Goal: Information Seeking & Learning: Learn about a topic

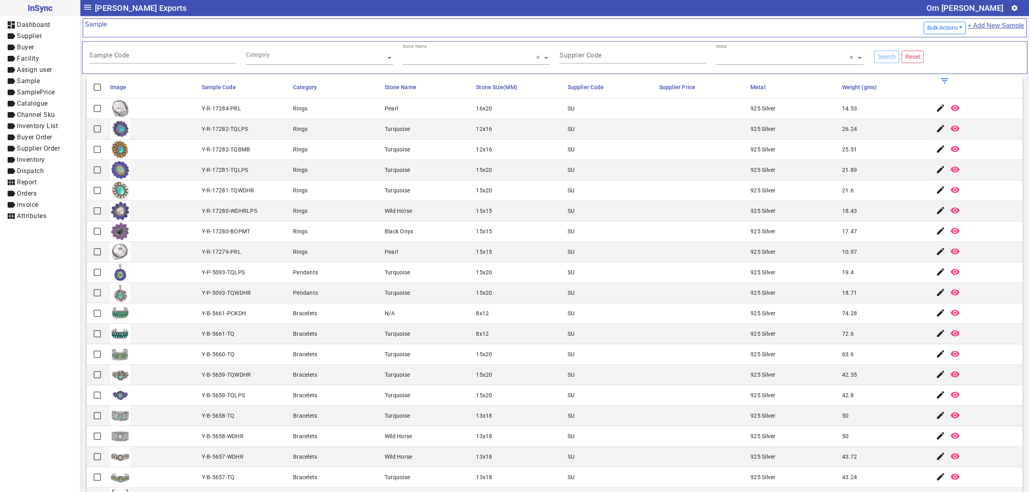
click at [274, 139] on mat-cell "Rings" at bounding box center [337, 252] width 92 height 20
click at [274, 81] on mat-header-cell "Supplier Price" at bounding box center [703, 87] width 92 height 23
click at [274, 139] on mat-cell "15x20" at bounding box center [519, 272] width 92 height 20
click at [274, 139] on mat-cell "SU" at bounding box center [611, 231] width 92 height 20
click at [274, 139] on mat-cell "21.89" at bounding box center [885, 170] width 92 height 20
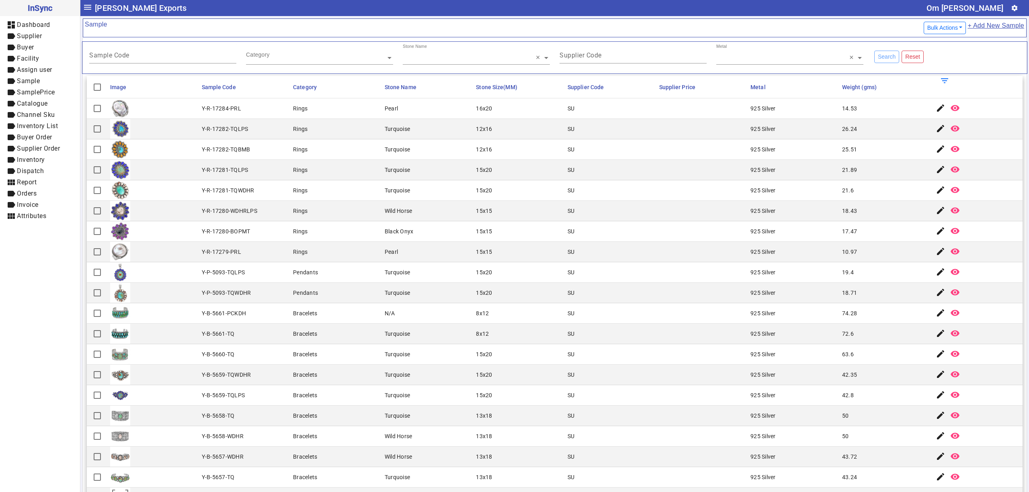
click at [274, 139] on mat-cell "21.6" at bounding box center [885, 190] width 92 height 20
click at [274, 139] on mat-cell "925 Silver" at bounding box center [794, 211] width 92 height 20
click at [274, 139] on mat-cell "925 Silver" at bounding box center [794, 313] width 92 height 20
click at [274, 139] on span "button" at bounding box center [940, 190] width 19 height 19
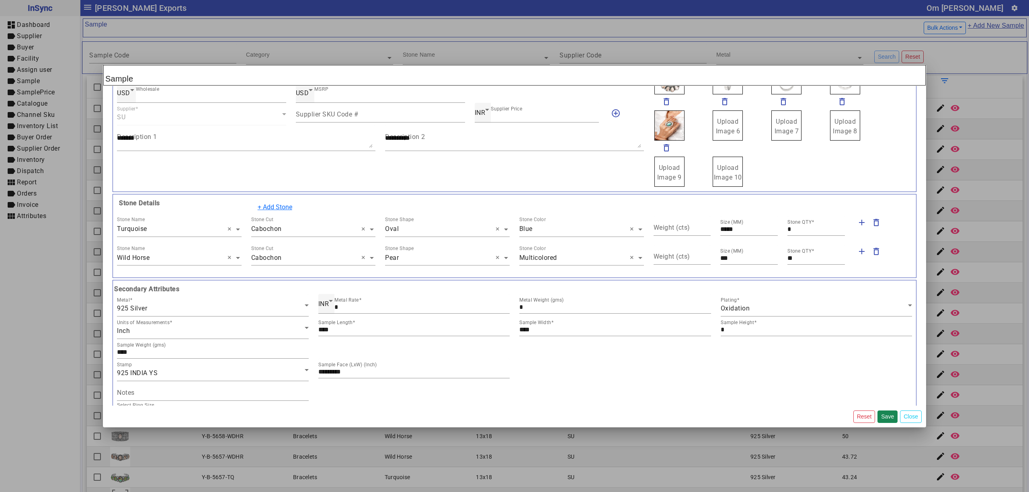
scroll to position [178, 0]
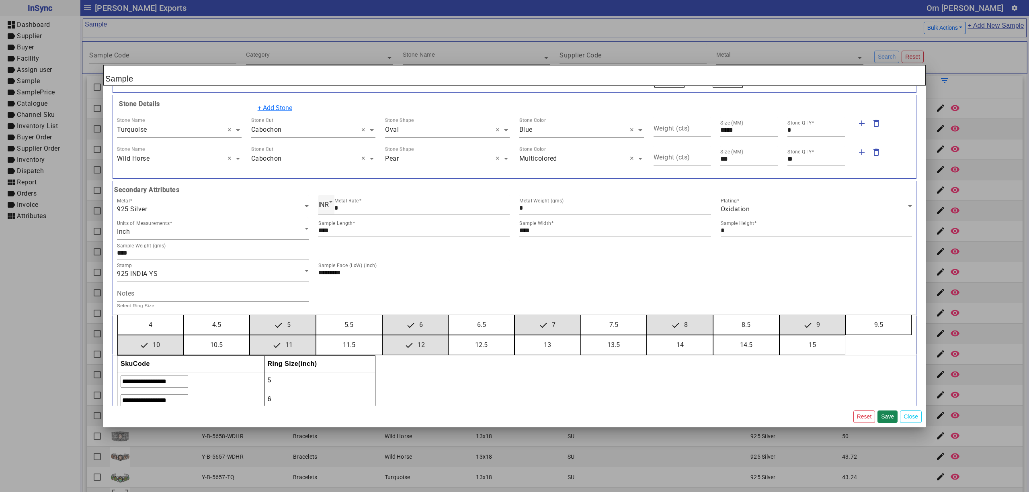
click at [274, 139] on div "Stamp 925 INDIA YS Sample Face (LxW) (Inch) *********" at bounding box center [514, 271] width 804 height 23
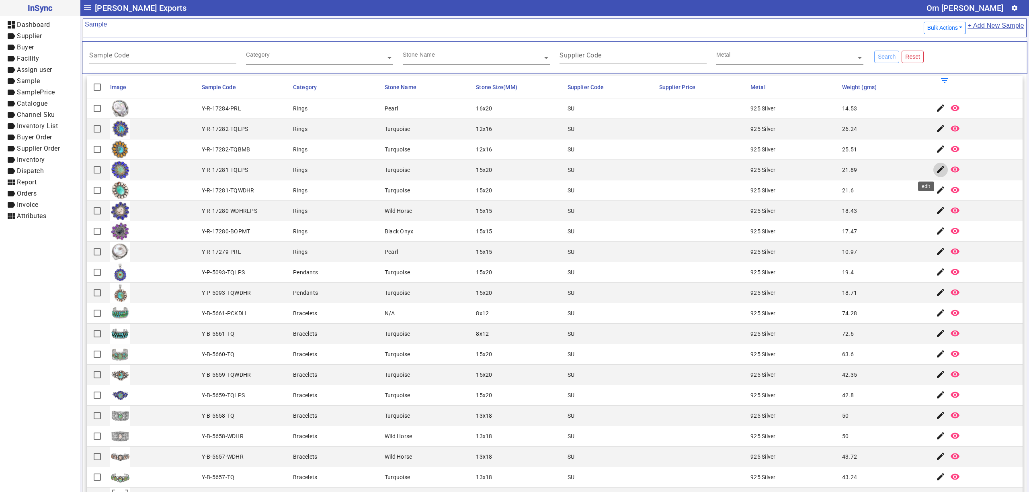
click at [274, 139] on mat-icon "edit" at bounding box center [940, 170] width 10 height 10
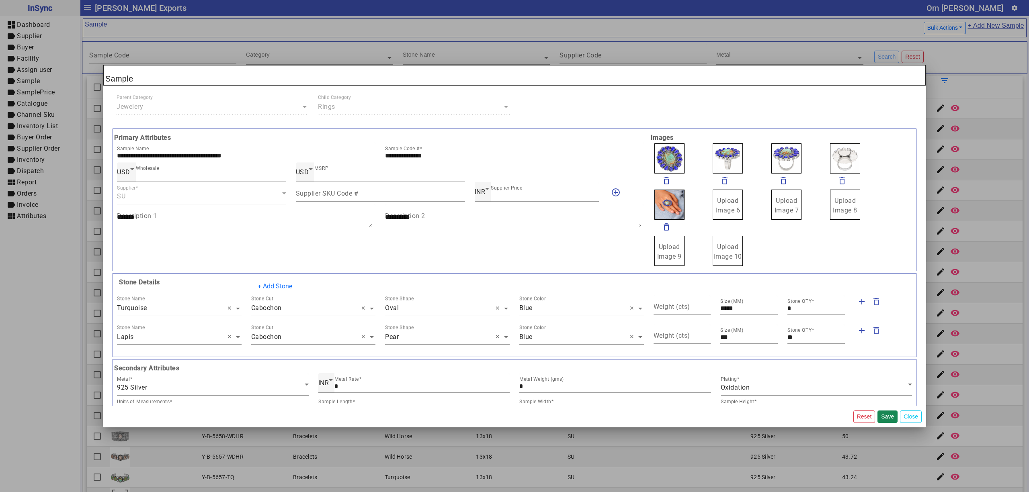
click at [274, 139] on div "**********" at bounding box center [380, 200] width 536 height 134
click at [274, 139] on mat-card-content "Stone Details + Add Stone Stone Name × Turquoise × Stone Cut × Cabochon × Stone…" at bounding box center [515, 315] width 804 height 84
click at [274, 139] on button "Close" at bounding box center [911, 417] width 22 height 12
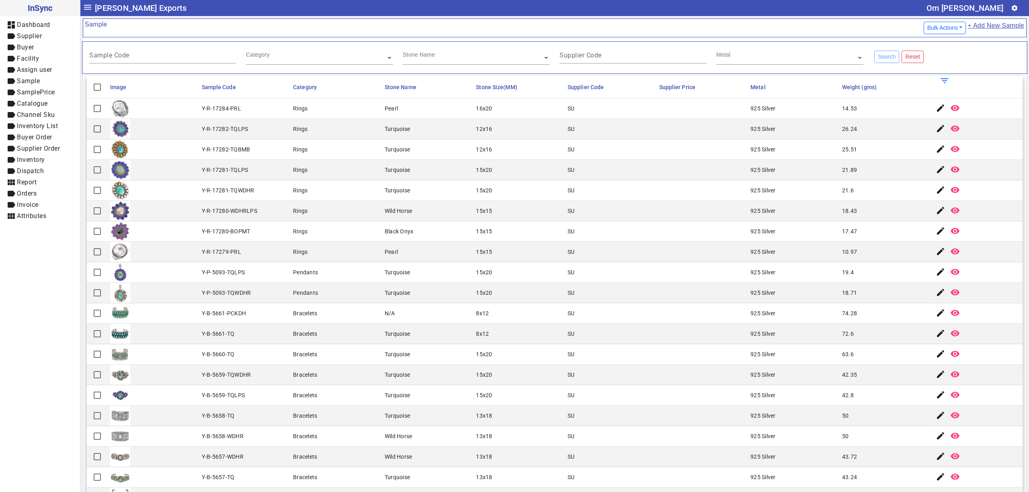
click at [274, 139] on mat-cell "SU" at bounding box center [611, 293] width 92 height 20
click at [245, 139] on div "Y-R-17280-BOPMT" at bounding box center [226, 231] width 49 height 8
click at [274, 139] on mat-cell "15x15" at bounding box center [519, 231] width 92 height 20
click at [274, 139] on mat-cell "Turquoise" at bounding box center [428, 190] width 92 height 20
click at [274, 82] on mat-header-cell "Metal" at bounding box center [794, 87] width 92 height 23
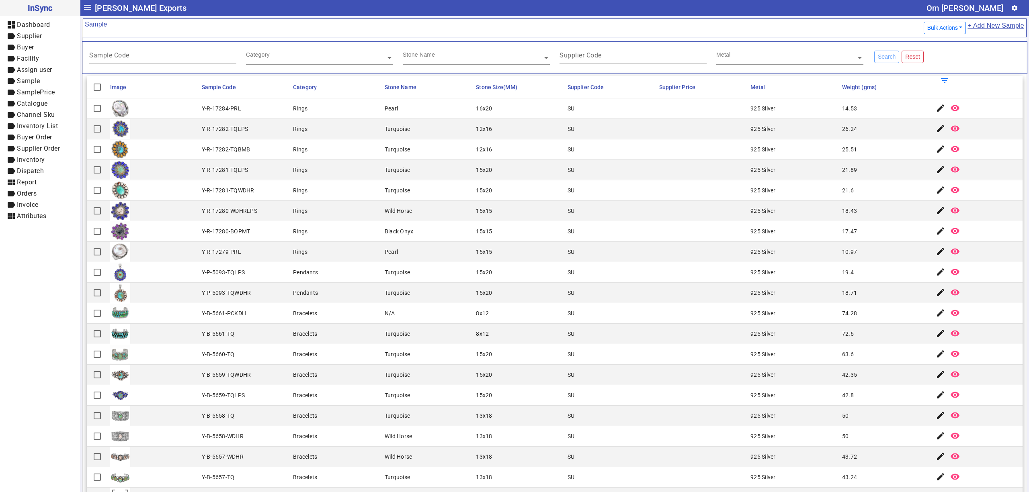
click at [274, 139] on mat-cell "8x12" at bounding box center [519, 334] width 92 height 20
click at [274, 139] on mat-cell "Rings" at bounding box center [337, 252] width 92 height 20
click at [274, 139] on mat-cell at bounding box center [703, 231] width 92 height 20
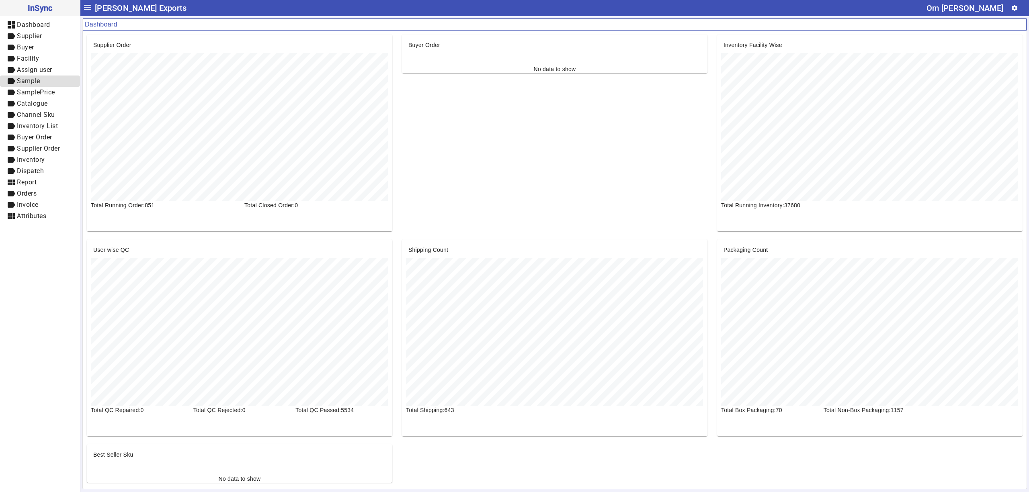
click at [28, 77] on span "label Sample" at bounding box center [39, 81] width 67 height 10
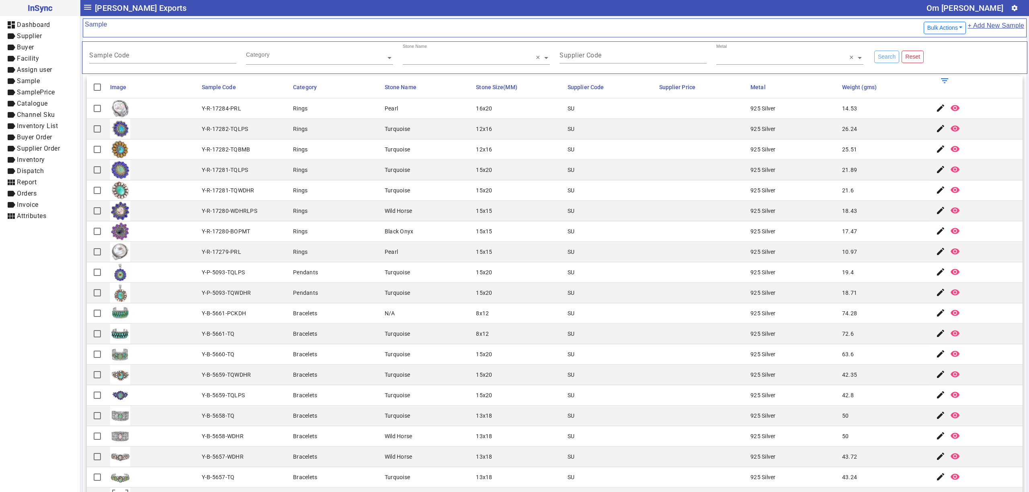
click at [440, 357] on mat-cell "Turquoise" at bounding box center [428, 354] width 92 height 20
click at [536, 147] on mat-cell "12x16" at bounding box center [519, 149] width 92 height 20
click at [179, 54] on input "Sample Code" at bounding box center [162, 56] width 147 height 7
click at [290, 56] on input "text" at bounding box center [319, 58] width 147 height 8
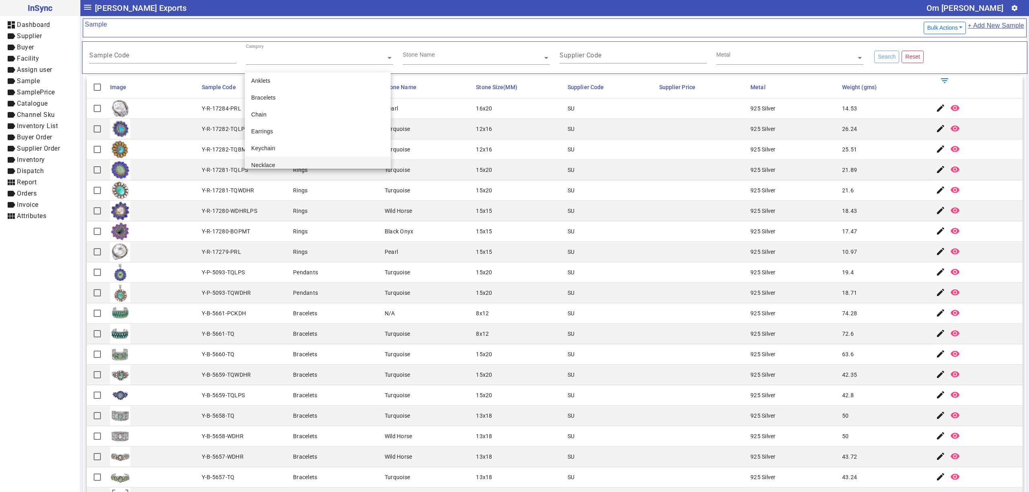
click at [405, 281] on mat-cell "Turquoise" at bounding box center [428, 272] width 92 height 20
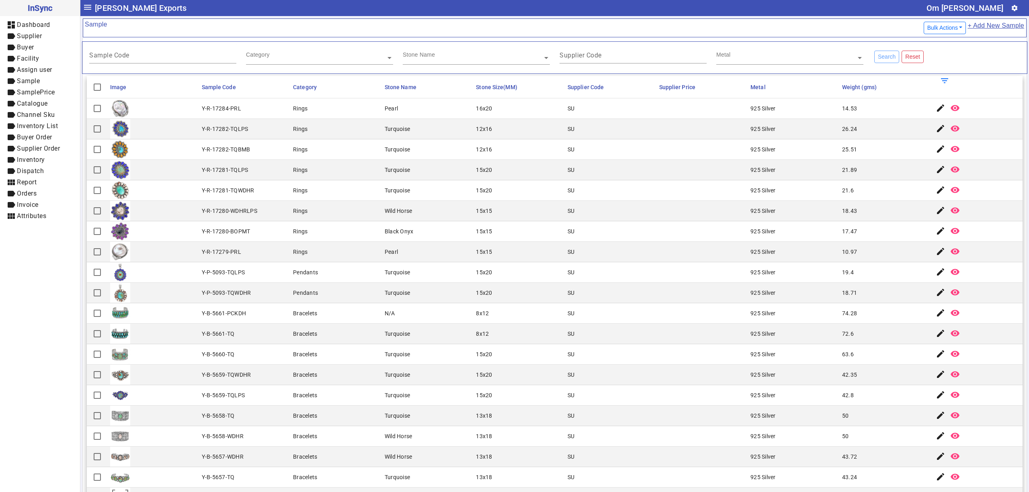
click at [304, 292] on div "Pendants" at bounding box center [305, 293] width 25 height 8
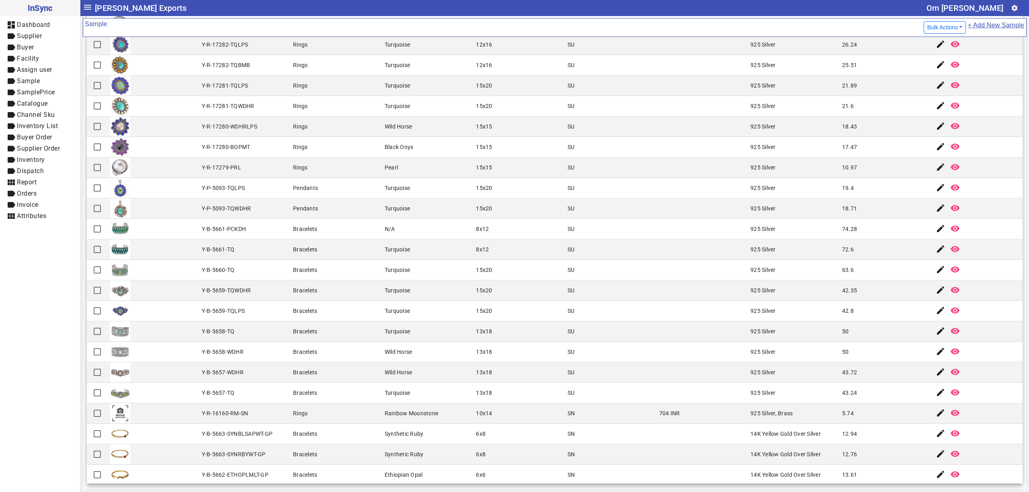
click at [364, 188] on mat-cell "Pendants" at bounding box center [337, 188] width 92 height 20
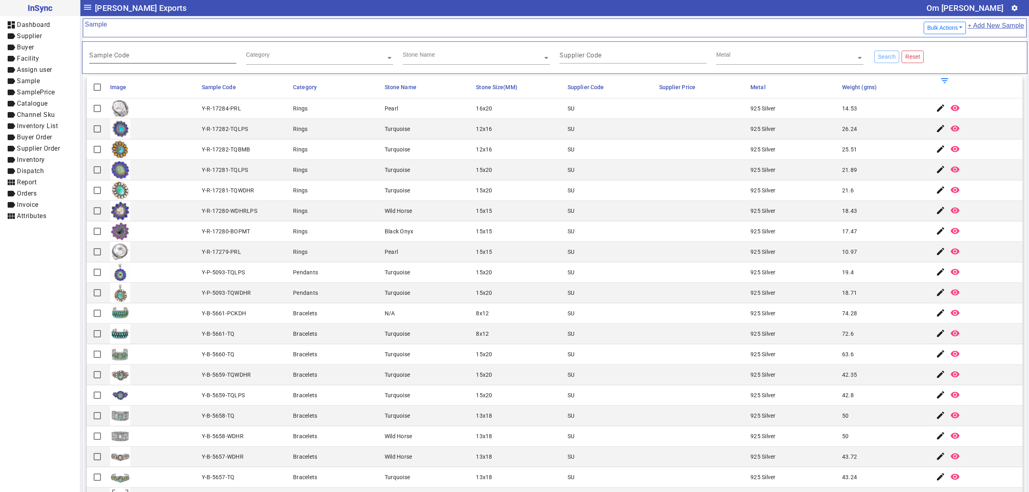
click at [198, 59] on input "Sample Code" at bounding box center [162, 56] width 147 height 7
click at [271, 57] on input "text" at bounding box center [319, 58] width 147 height 8
click at [444, 57] on input "text" at bounding box center [476, 58] width 147 height 8
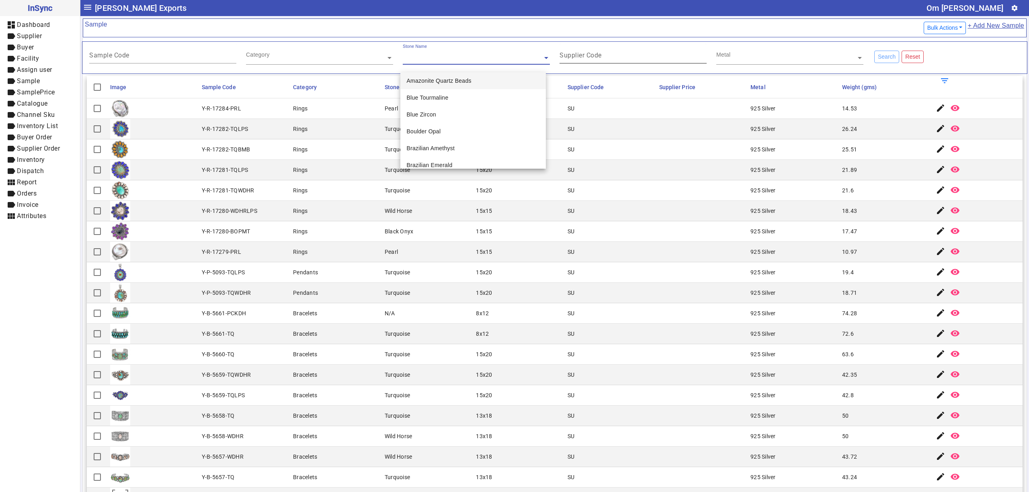
click at [626, 58] on input "Supplier Code" at bounding box center [632, 56] width 147 height 7
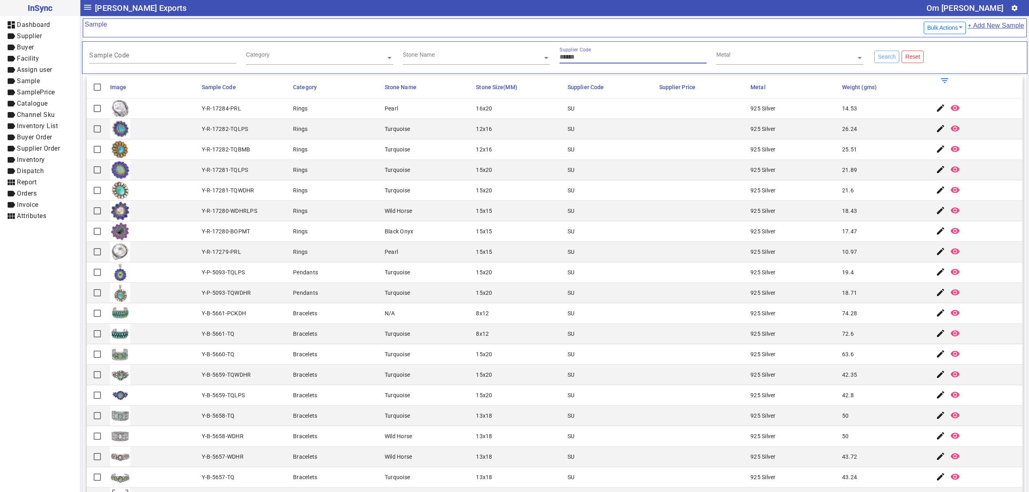
click at [771, 60] on input "text" at bounding box center [789, 58] width 147 height 8
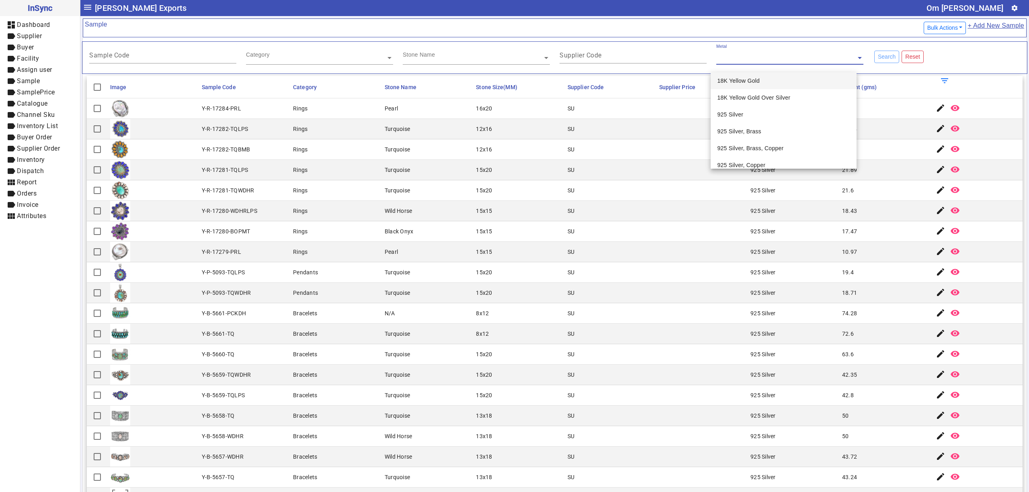
click at [287, 142] on mat-cell "Y-R-17282-TQBMB" at bounding box center [245, 149] width 92 height 20
click at [642, 182] on mat-cell "SU" at bounding box center [611, 190] width 92 height 20
click at [641, 233] on mat-cell "SU" at bounding box center [611, 231] width 92 height 20
click at [346, 298] on mat-cell "Pendants" at bounding box center [337, 293] width 92 height 20
click at [640, 276] on mat-cell "SU" at bounding box center [611, 272] width 92 height 20
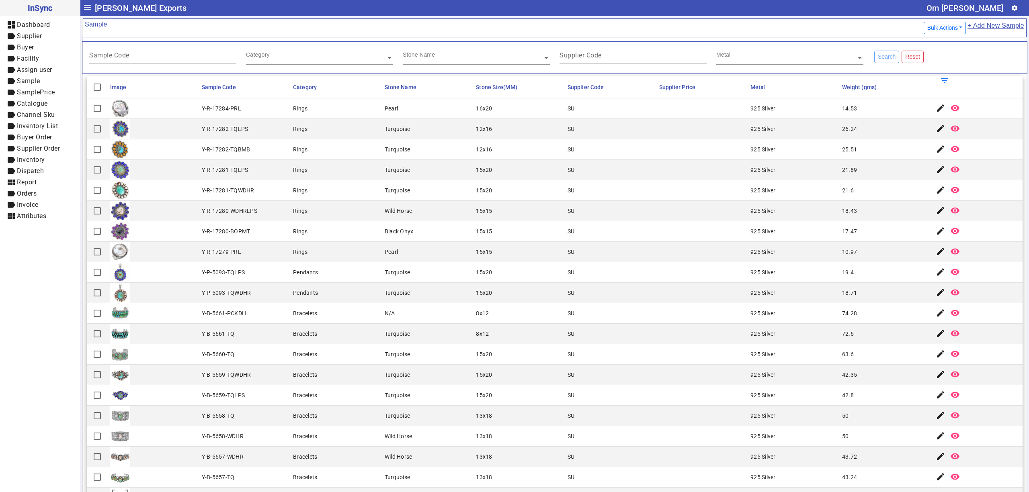
click at [597, 225] on mat-cell "SU" at bounding box center [611, 231] width 92 height 20
